Goal: Navigation & Orientation: Find specific page/section

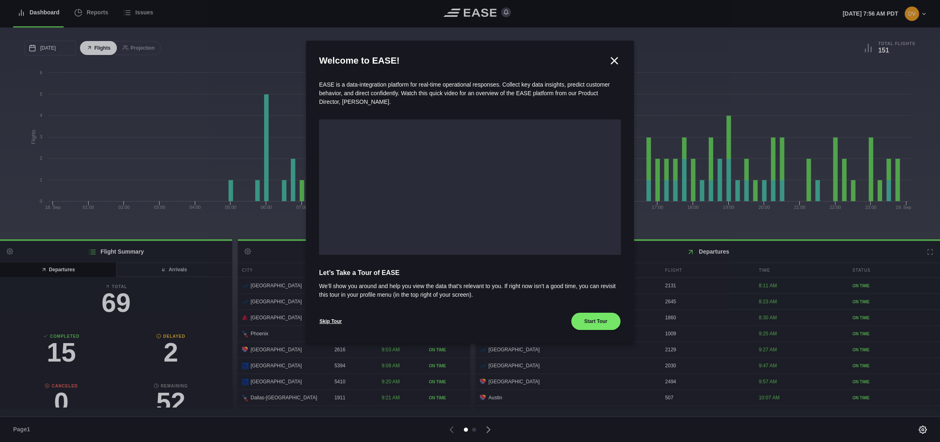
click at [610, 55] on icon at bounding box center [614, 61] width 12 height 12
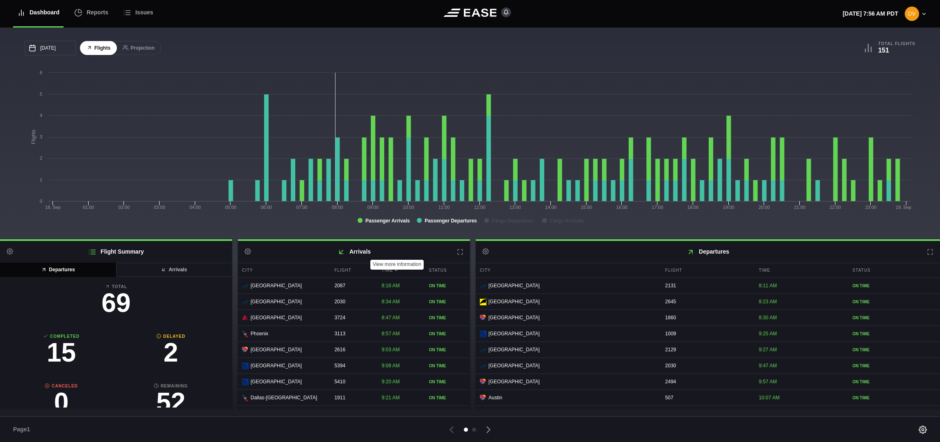
click at [457, 253] on icon at bounding box center [460, 251] width 7 height 7
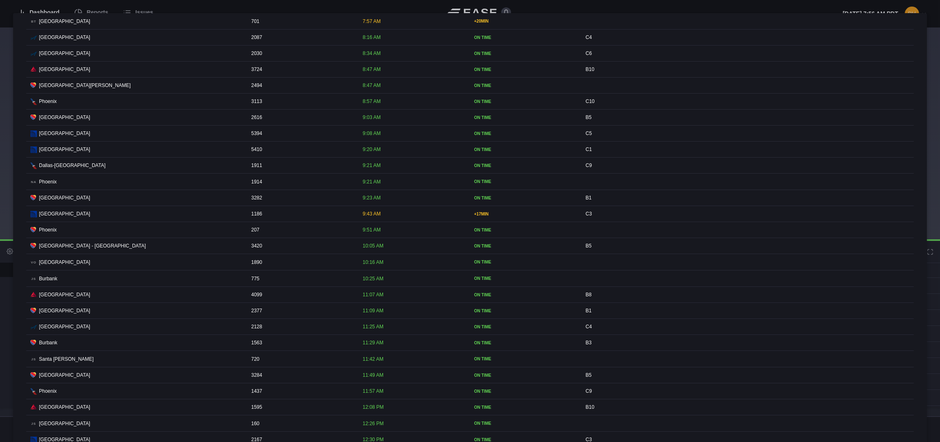
scroll to position [184, 0]
